Goal: Transaction & Acquisition: Purchase product/service

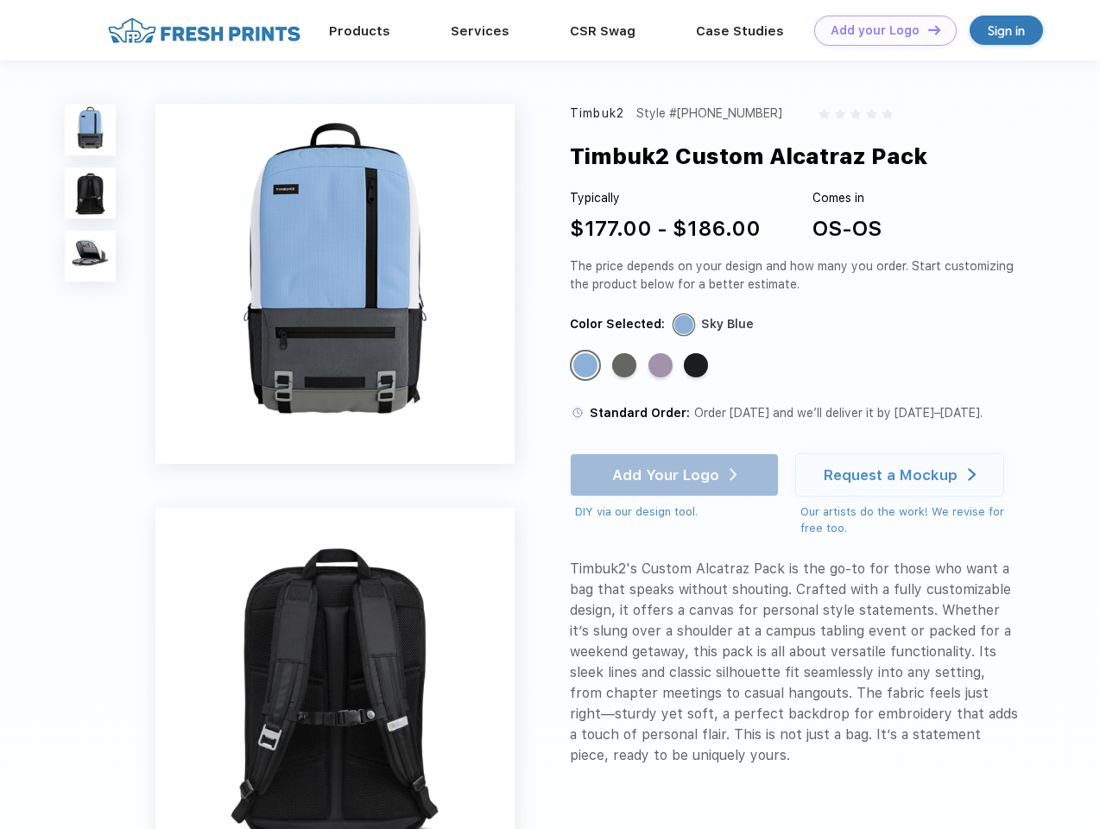
click at [879, 30] on link "Add your Logo Design Tool" at bounding box center [885, 31] width 142 height 30
click at [0, 0] on div "Design Tool" at bounding box center [0, 0] width 0 height 0
click at [926, 29] on link "Add your Logo Design Tool" at bounding box center [885, 31] width 142 height 30
click at [91, 129] on img at bounding box center [90, 129] width 51 height 51
click at [91, 193] on img at bounding box center [90, 192] width 51 height 51
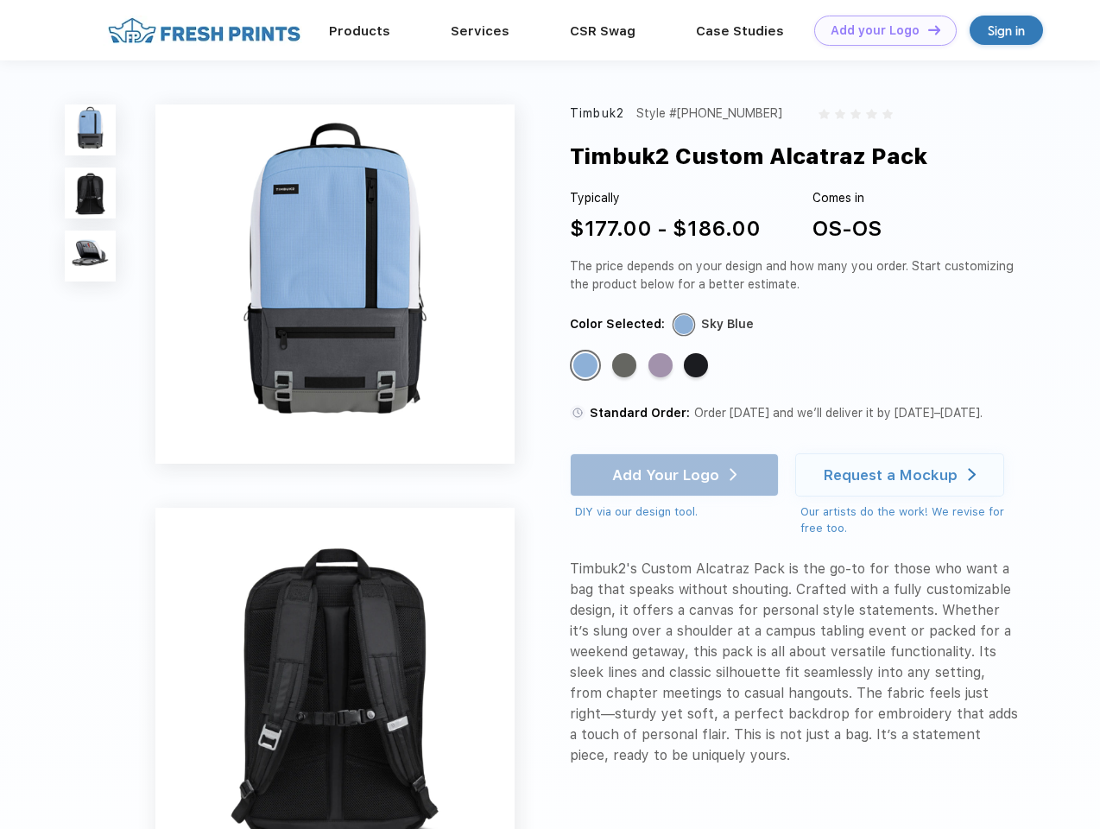
click at [91, 256] on img at bounding box center [90, 255] width 51 height 51
click at [587, 366] on div "Standard Color" at bounding box center [585, 365] width 24 height 24
click at [626, 366] on div "Standard Color" at bounding box center [624, 365] width 24 height 24
click at [662, 366] on div "Standard Color" at bounding box center [660, 365] width 24 height 24
click at [697, 366] on div "Standard Color" at bounding box center [696, 365] width 24 height 24
